Goal: Transaction & Acquisition: Purchase product/service

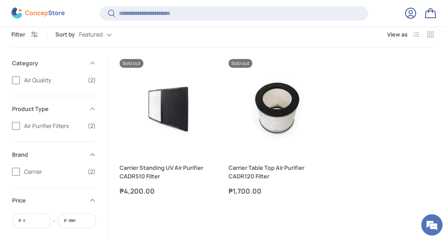
scroll to position [246, 0]
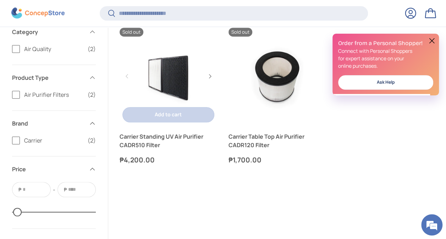
click at [139, 142] on link "Carrier Standing UV Air Purifier CADR510 Filter" at bounding box center [167, 140] width 97 height 17
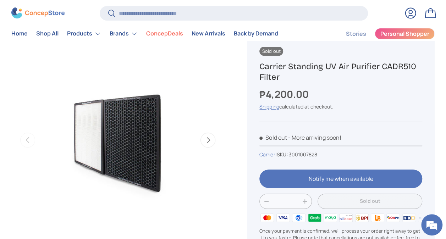
scroll to position [71, 0]
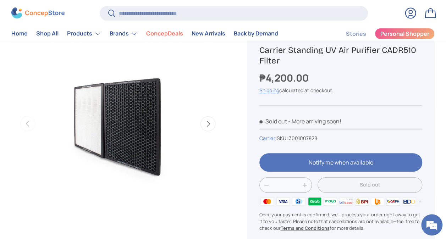
click at [211, 125] on button "Next" at bounding box center [207, 123] width 15 height 15
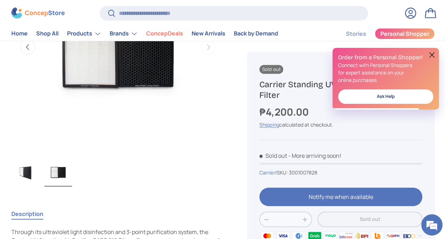
scroll to position [106, 0]
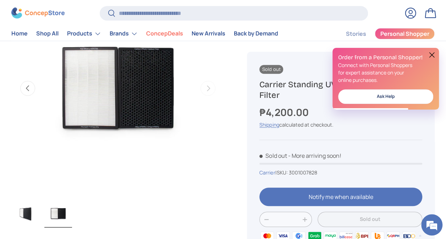
click at [29, 218] on img "Gallery Viewer" at bounding box center [26, 213] width 28 height 28
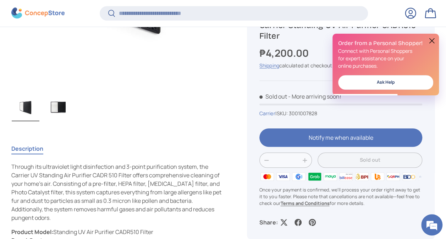
scroll to position [282, 0]
